Goal: Task Accomplishment & Management: Complete application form

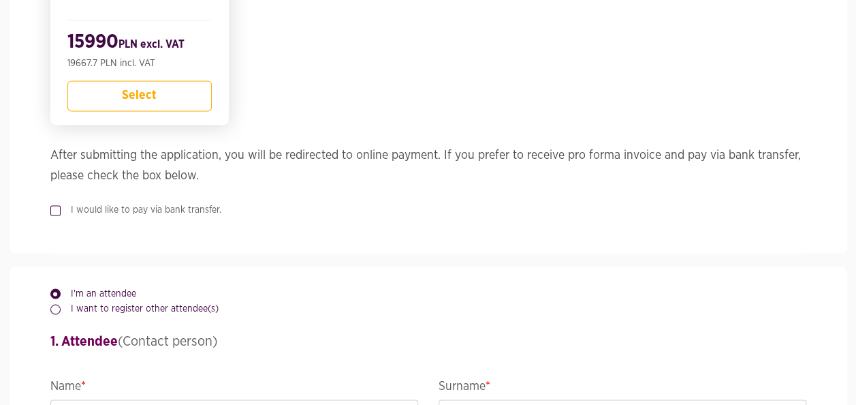
scroll to position [954, 0]
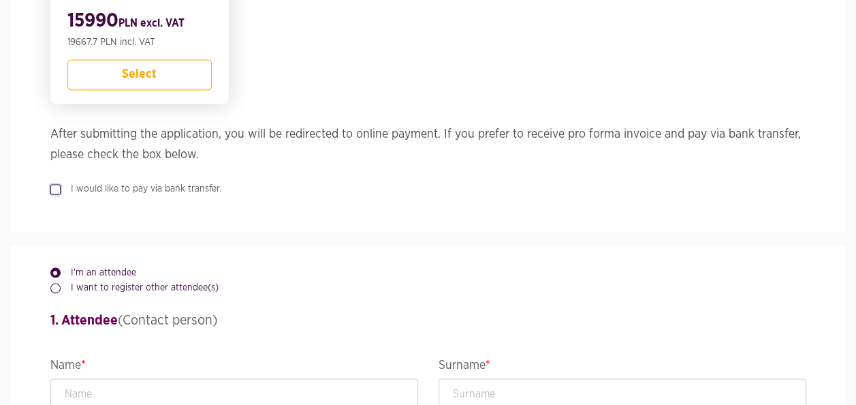
click at [52, 183] on input "I would like to pay via bank transfer." at bounding box center [53, 186] width 7 height 9
checkbox input "true"
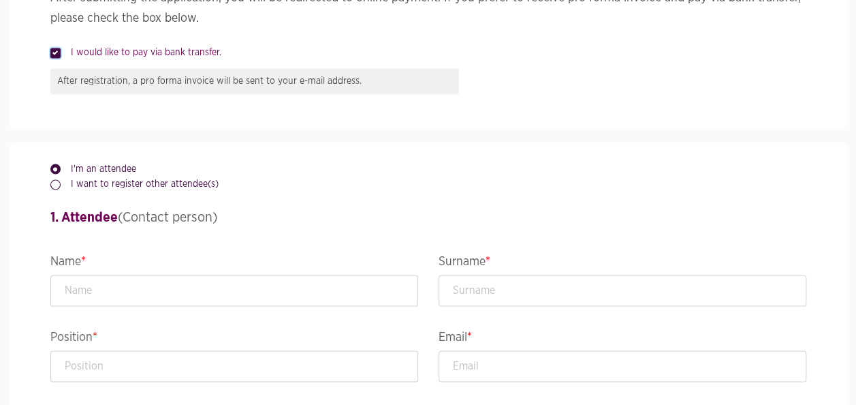
scroll to position [1226, 0]
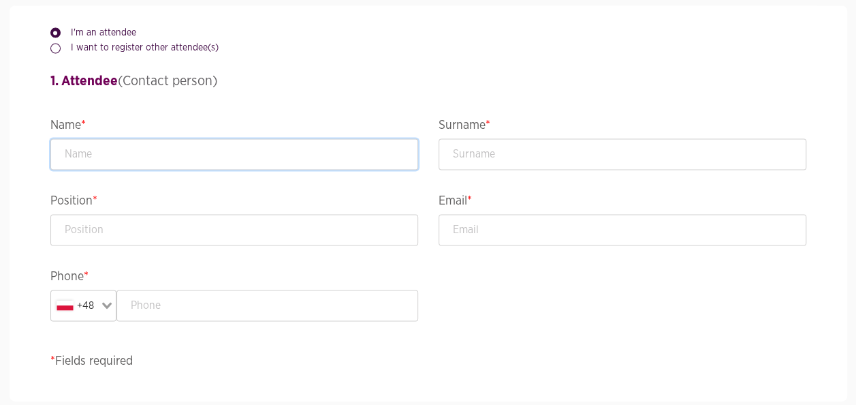
click at [121, 149] on input "text" at bounding box center [234, 153] width 368 height 31
type input "Bartłomiej"
type input "[DEMOGRAPHIC_DATA]"
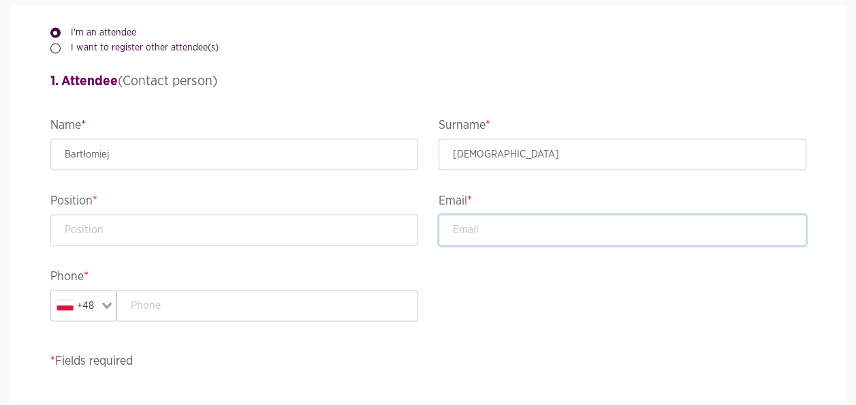
type input "[EMAIL_ADDRESS][DOMAIN_NAME]"
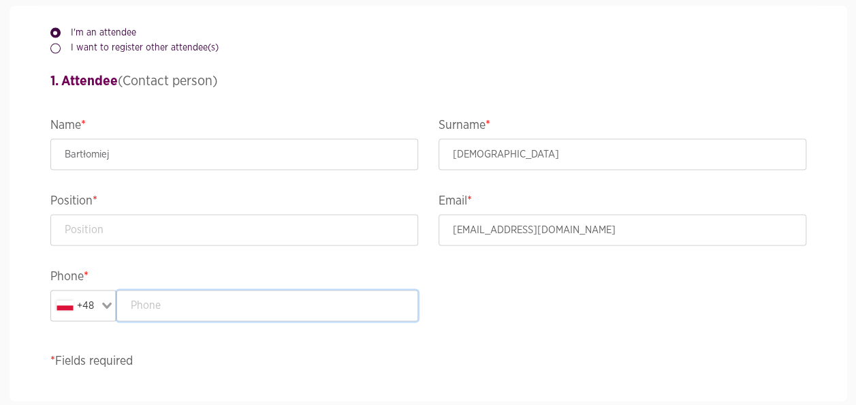
type input "514844150"
type input "B2 Impact S.A."
type input "[PERSON_NAME][STREET_ADDRESS]"
type input "[GEOGRAPHIC_DATA]"
type input "50-382"
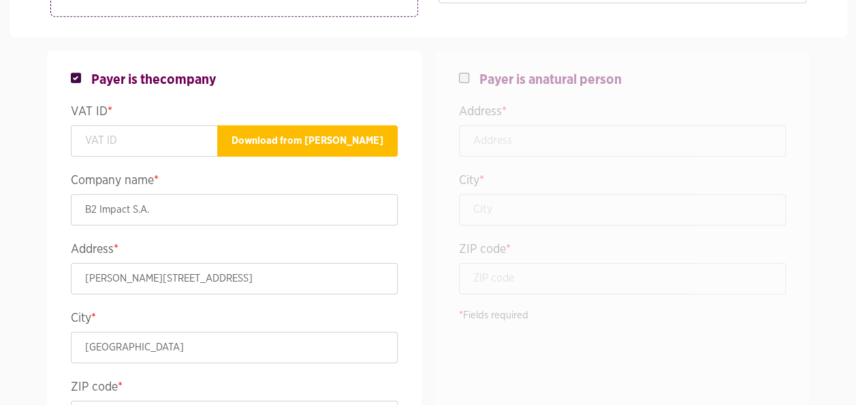
scroll to position [1703, 0]
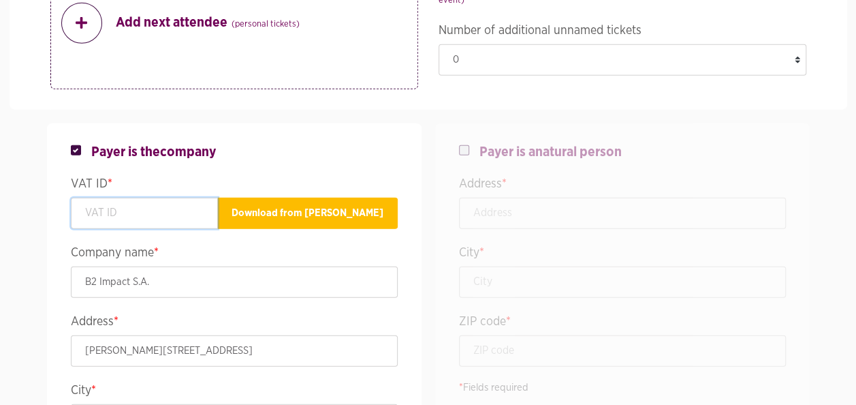
click at [161, 219] on input "text" at bounding box center [144, 213] width 147 height 31
paste input "8971676655"
type input "8971676655"
click at [320, 149] on h4 "Payer is the company" at bounding box center [234, 152] width 327 height 16
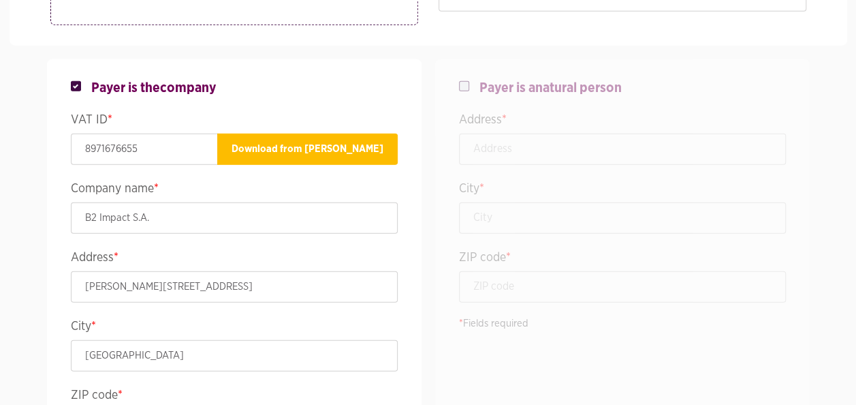
scroll to position [1840, 0]
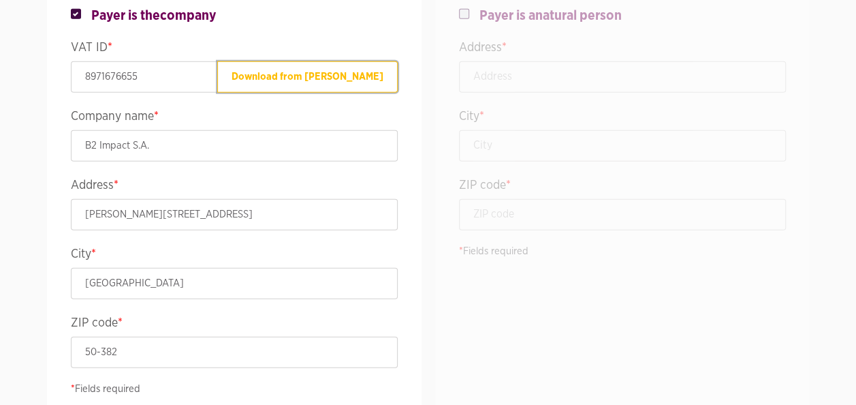
click at [361, 71] on button "Download from [PERSON_NAME]" at bounding box center [307, 76] width 181 height 31
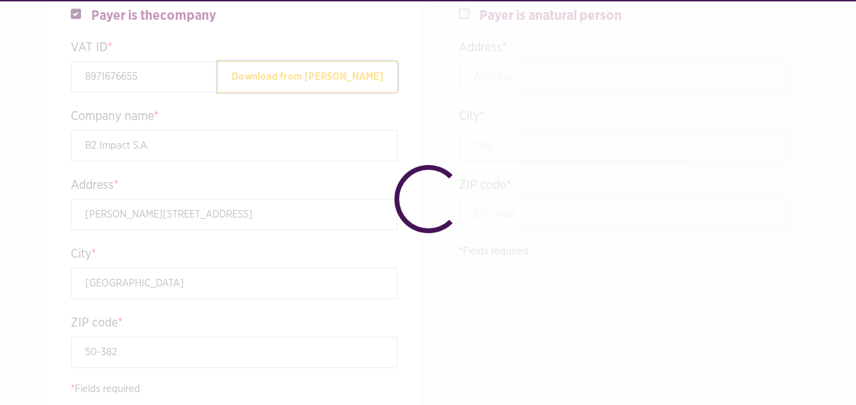
type input "B2 IMPACT SPÓŁKA AKCYJNA"
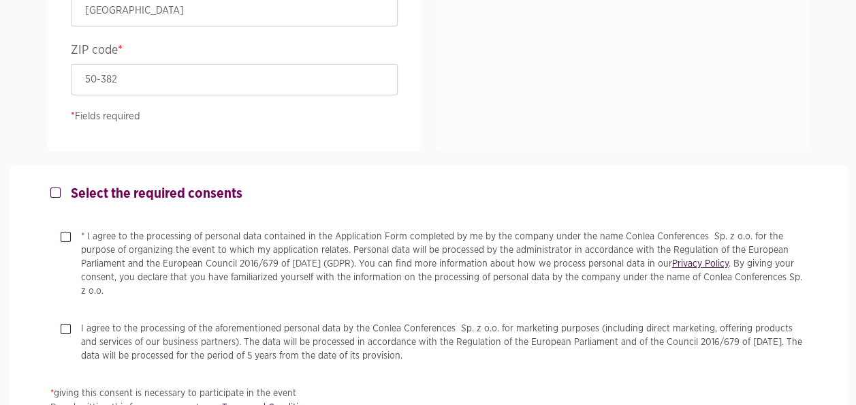
scroll to position [2180, 0]
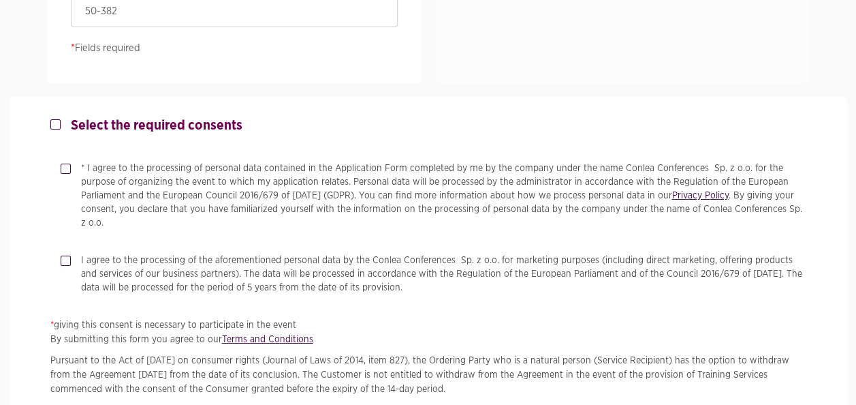
click at [71, 167] on label "* I agree to the processing of personal data contained in the Application Form …" at bounding box center [439, 195] width 736 height 68
click at [67, 167] on input "* I agree to the processing of personal data contained in the Application Form …" at bounding box center [64, 165] width 7 height 9
checkbox input "true"
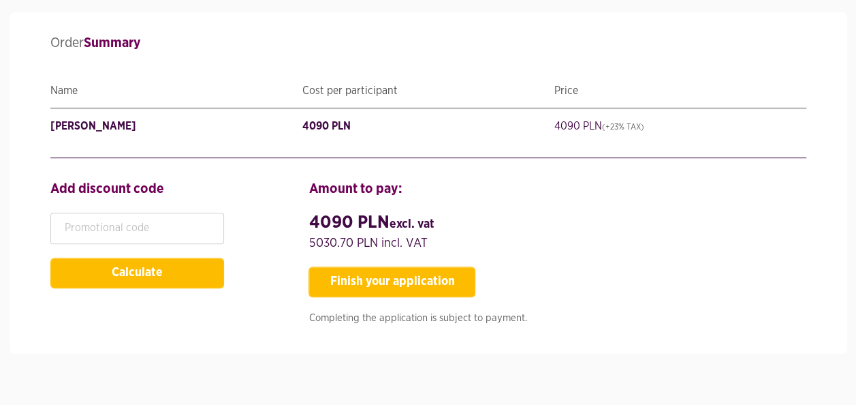
scroll to position [2832, 0]
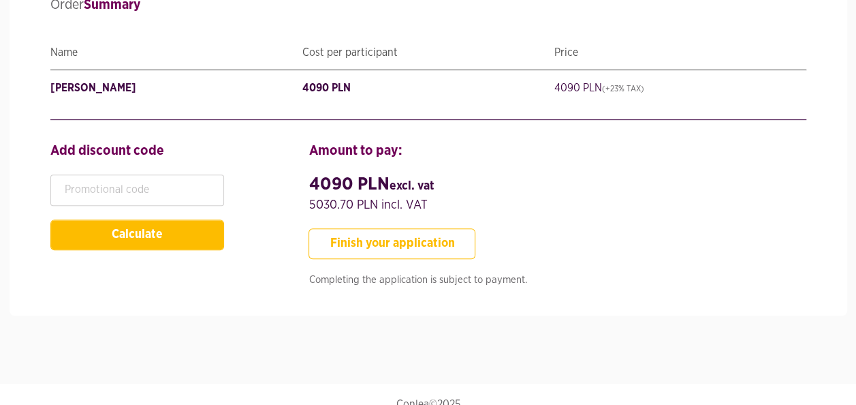
click at [362, 228] on button "Finish your application" at bounding box center [392, 243] width 167 height 31
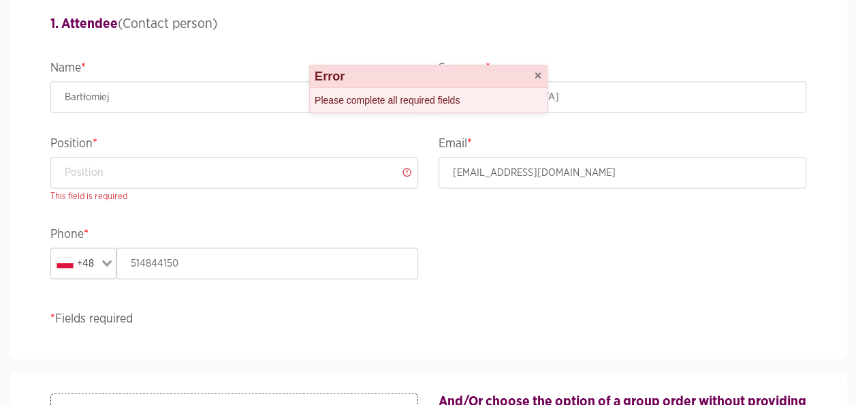
scroll to position [1280, 0]
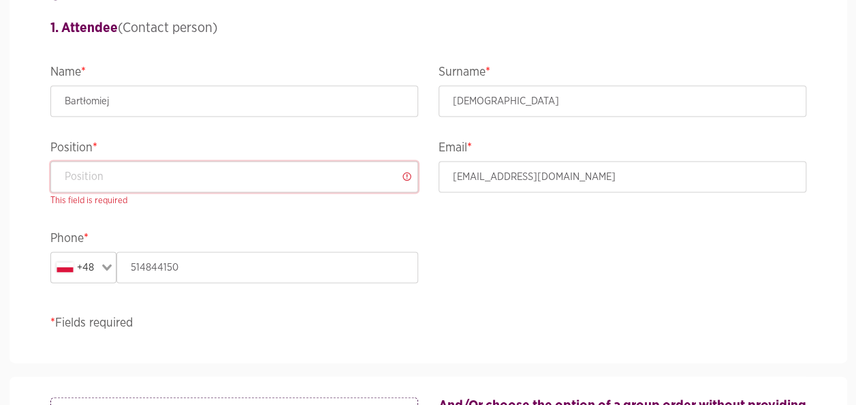
click at [319, 186] on input "text" at bounding box center [234, 176] width 368 height 31
click at [313, 209] on div "Position * Head of IT This field is required" at bounding box center [234, 182] width 388 height 91
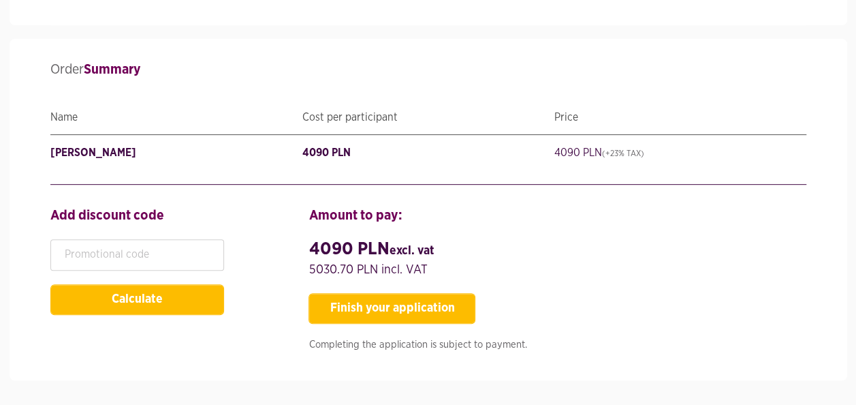
scroll to position [2847, 0]
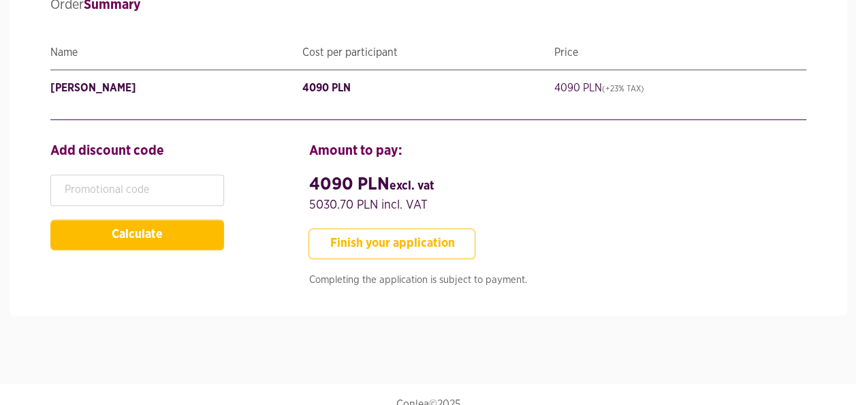
click at [351, 228] on button "Finish your application" at bounding box center [392, 243] width 167 height 31
type input "HeadofIT"
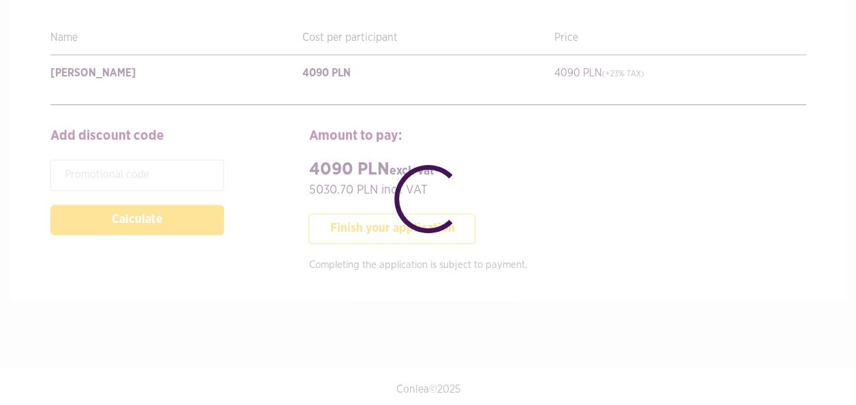
scroll to position [2832, 0]
